Goal: Information Seeking & Learning: Understand process/instructions

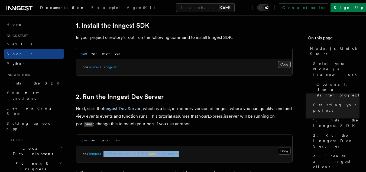
click at [283, 65] on button "Copy Copied" at bounding box center [284, 64] width 13 height 7
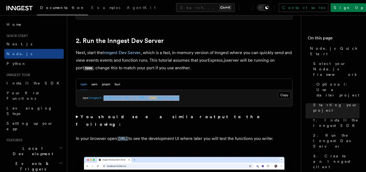
scroll to position [407, 0]
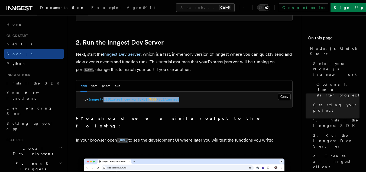
click at [230, 99] on pre "npx inngest-cli@latest dev -u [URL]: 3000 /api/inngest" at bounding box center [184, 99] width 216 height 16
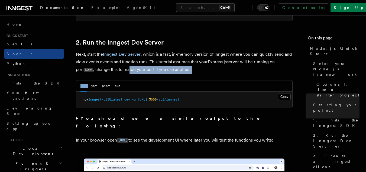
drag, startPoint x: 91, startPoint y: 74, endPoint x: 121, endPoint y: 72, distance: 31.0
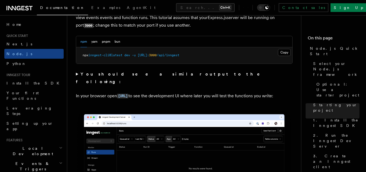
scroll to position [461, 0]
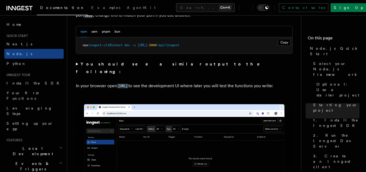
click at [76, 64] on summary "You should see a similar output to the following:" at bounding box center [184, 67] width 217 height 15
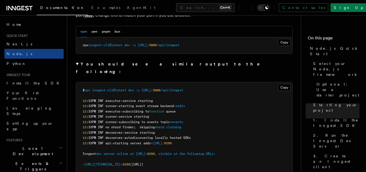
click at [76, 64] on summary "You should see a similar output to the following:" at bounding box center [184, 67] width 217 height 15
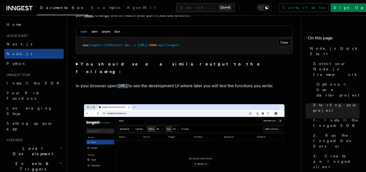
scroll to position [488, 0]
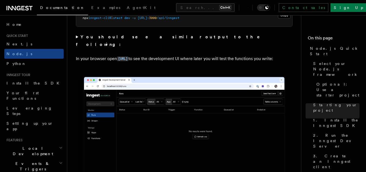
click at [77, 36] on summary "You should see a similar output to the following:" at bounding box center [184, 40] width 217 height 15
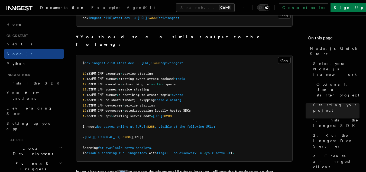
click at [78, 36] on summary "You should see a similar output to the following:" at bounding box center [184, 40] width 217 height 15
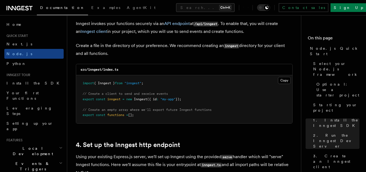
scroll to position [732, 0]
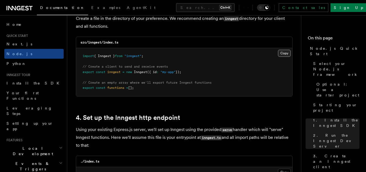
click at [285, 54] on button "Copy Copied" at bounding box center [284, 53] width 13 height 7
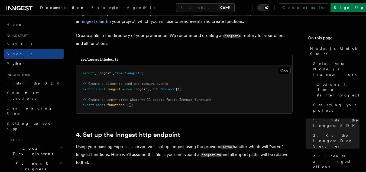
scroll to position [705, 0]
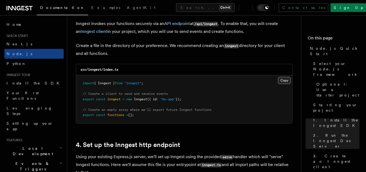
click at [289, 81] on button "Copy Copied" at bounding box center [284, 80] width 13 height 7
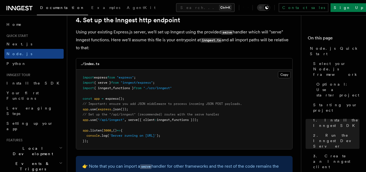
scroll to position [841, 0]
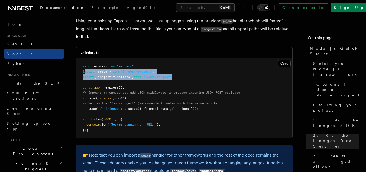
drag, startPoint x: 184, startPoint y: 76, endPoint x: 84, endPoint y: 74, distance: 99.6
click at [84, 74] on pre "import express from "express" ; import { serve } from "inngest/express" ; impor…" at bounding box center [184, 98] width 216 height 80
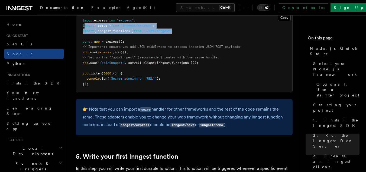
scroll to position [895, 0]
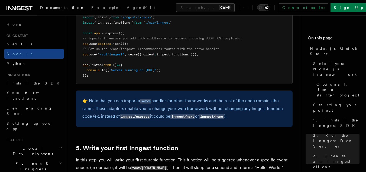
click at [107, 51] on span "// Set up the "/api/inngest" (recommended) routes with the serve handler" at bounding box center [151, 49] width 137 height 4
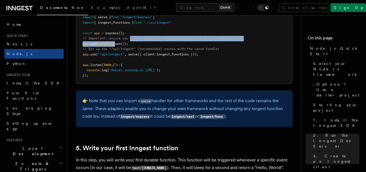
drag, startPoint x: 116, startPoint y: 41, endPoint x: 132, endPoint y: 39, distance: 16.1
click at [132, 39] on code "import express from "express" ; import { serve } from "inngest/express" ; impor…" at bounding box center [162, 43] width 159 height 67
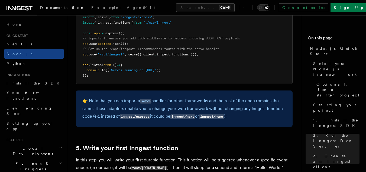
click at [150, 42] on pre "import express from "express" ; import { serve } from "inngest/express" ; impor…" at bounding box center [184, 44] width 216 height 80
